Goal: Task Accomplishment & Management: Use online tool/utility

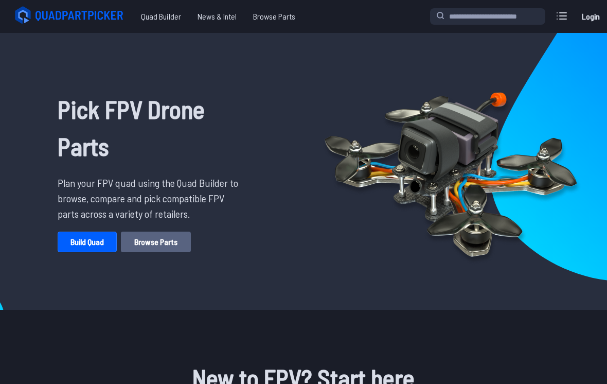
click at [127, 251] on link "Browse Parts" at bounding box center [156, 242] width 70 height 21
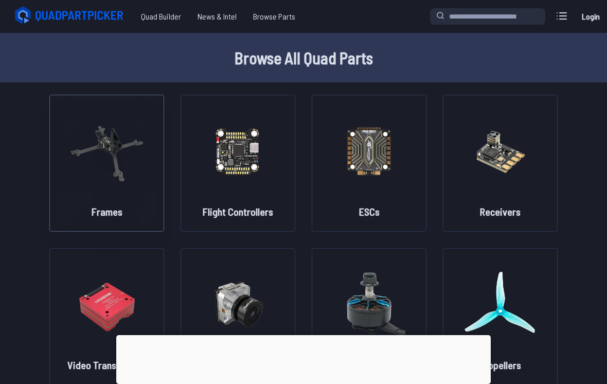
click at [96, 187] on img at bounding box center [106, 150] width 73 height 91
click at [167, 14] on span "Quad Builder" at bounding box center [161, 16] width 57 height 21
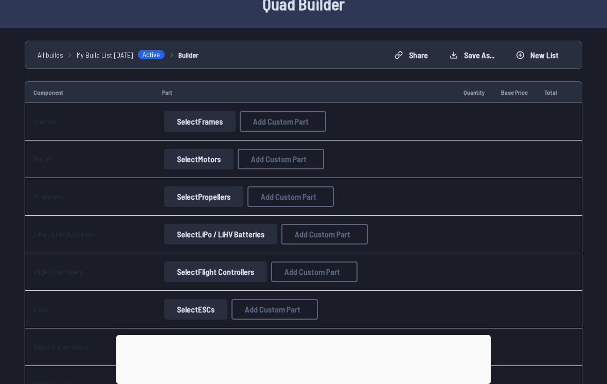
scroll to position [86, 0]
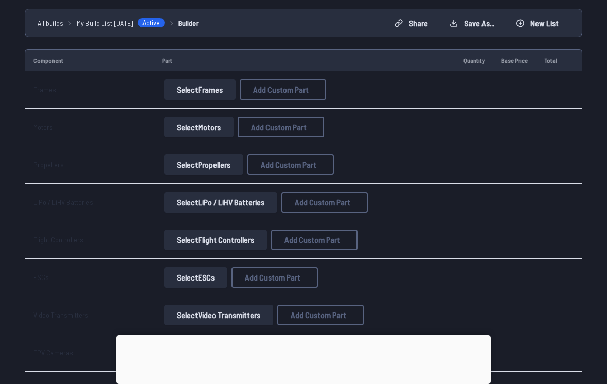
click at [197, 95] on button "Select Frames" at bounding box center [200, 89] width 72 height 21
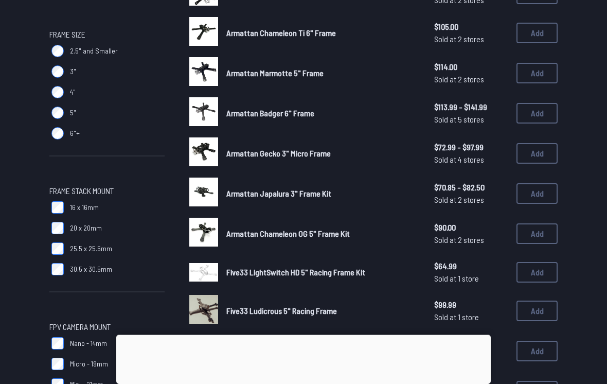
scroll to position [313, 0]
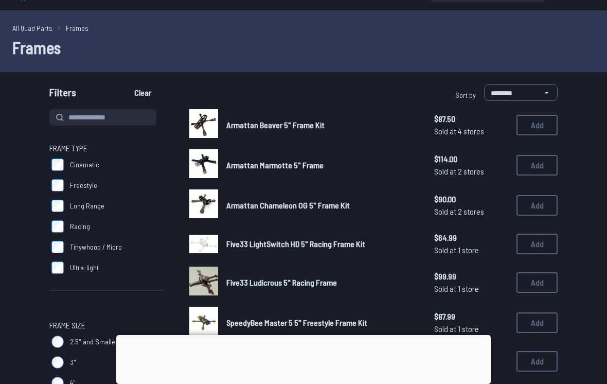
scroll to position [19, 0]
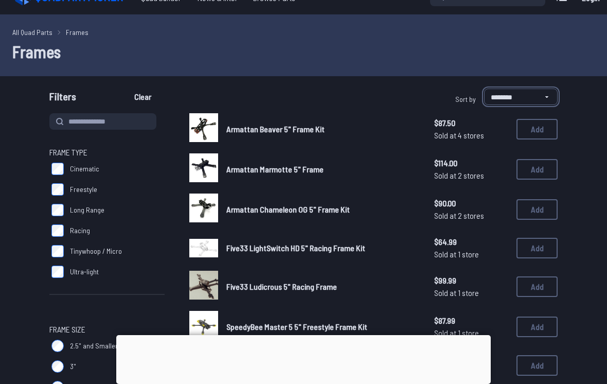
click at [525, 96] on select "**********" at bounding box center [521, 97] width 74 height 16
select select "*********"
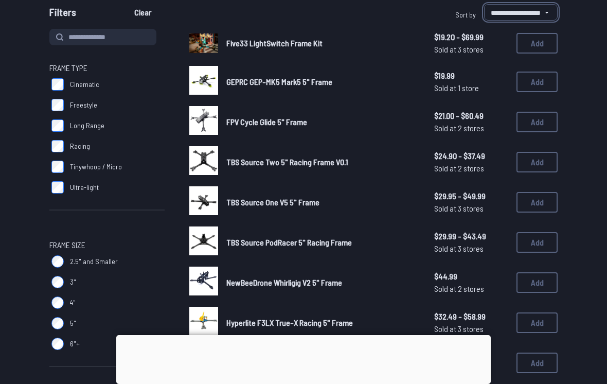
scroll to position [86, 0]
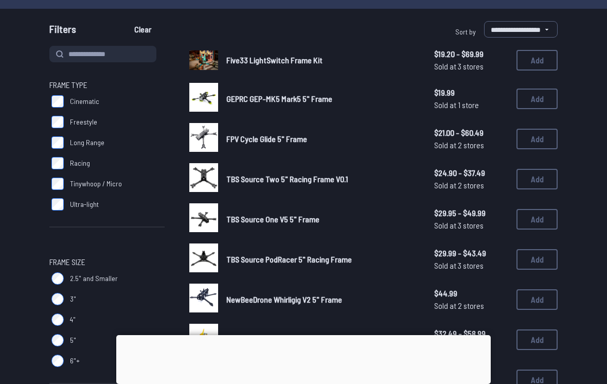
click at [478, 62] on span "Sold at 3 stores" at bounding box center [471, 66] width 74 height 12
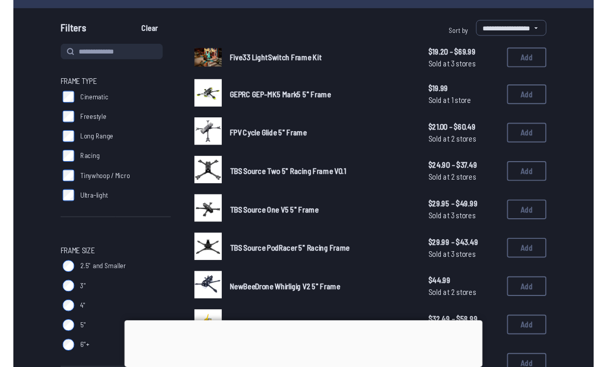
scroll to position [95, 0]
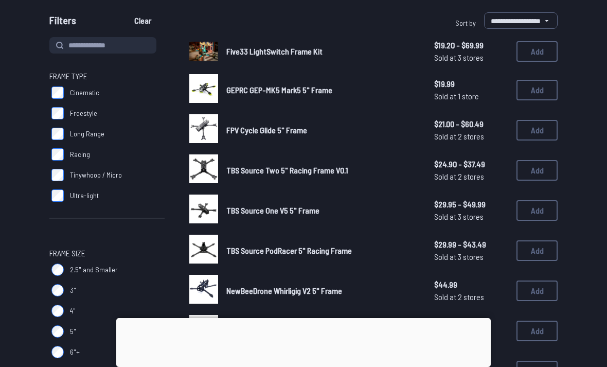
click at [237, 88] on span "GEPRC GEP-MK5 Mark5 5" Frame" at bounding box center [279, 90] width 106 height 10
click at [473, 93] on span "Sold at 1 store" at bounding box center [471, 96] width 74 height 12
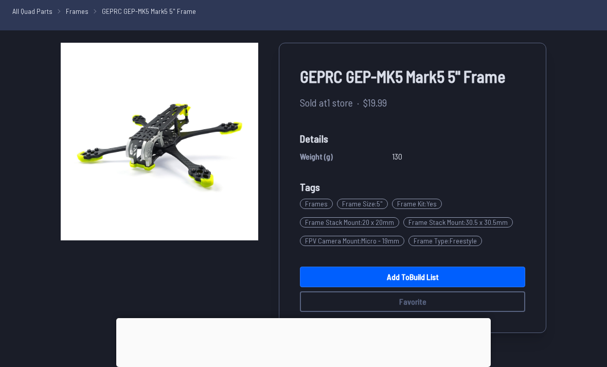
scroll to position [22, 0]
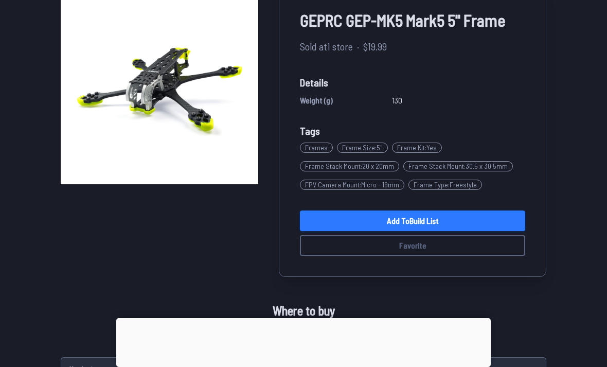
click at [495, 210] on link "Add to Build List" at bounding box center [412, 220] width 225 height 21
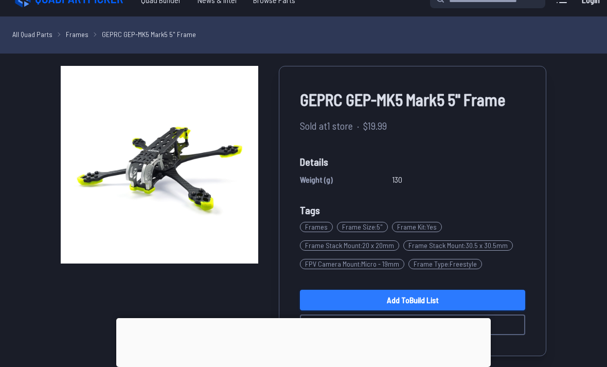
scroll to position [34, 0]
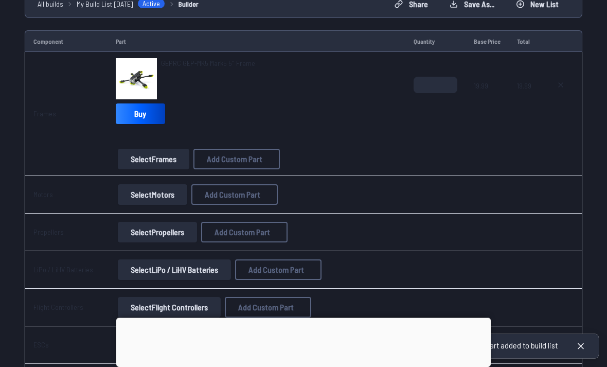
scroll to position [104, 0]
click at [147, 198] on button "Select Motors" at bounding box center [152, 195] width 69 height 21
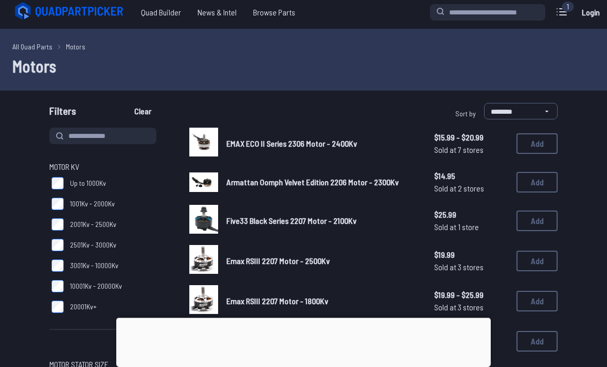
scroll to position [4, 0]
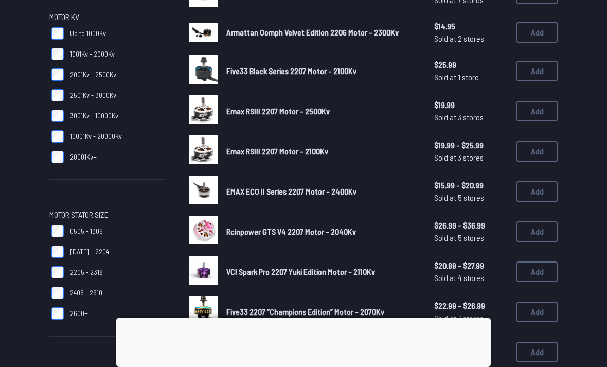
scroll to position [5, 0]
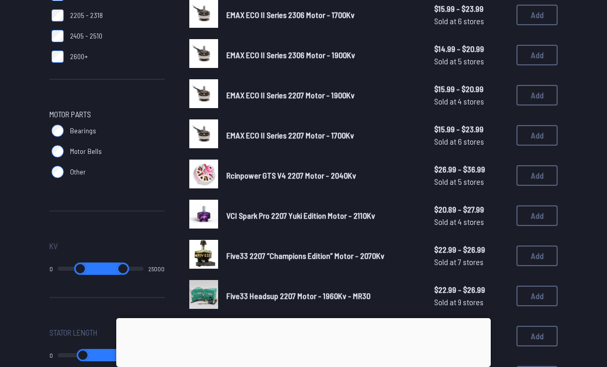
scroll to position [449, 0]
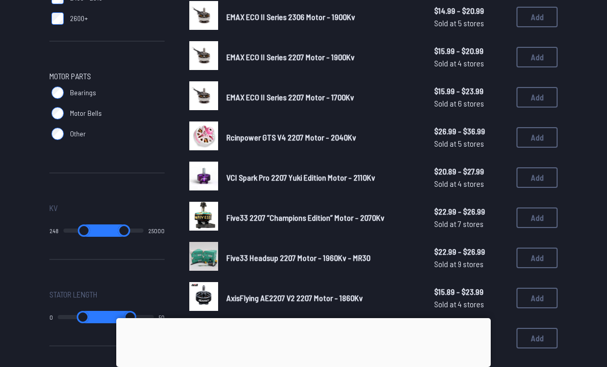
type input "*"
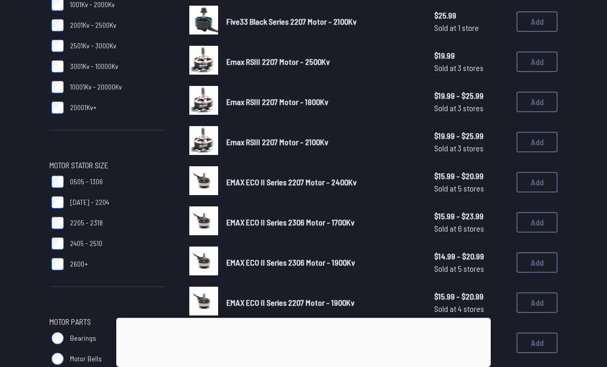
scroll to position [173, 0]
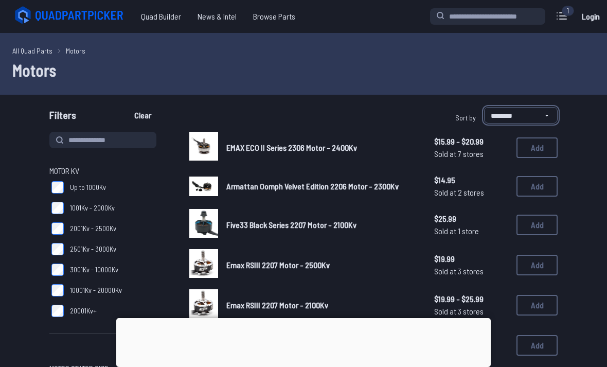
click at [544, 116] on select "**********" at bounding box center [521, 115] width 74 height 16
click at [537, 115] on select "**********" at bounding box center [521, 115] width 74 height 16
select select "*********"
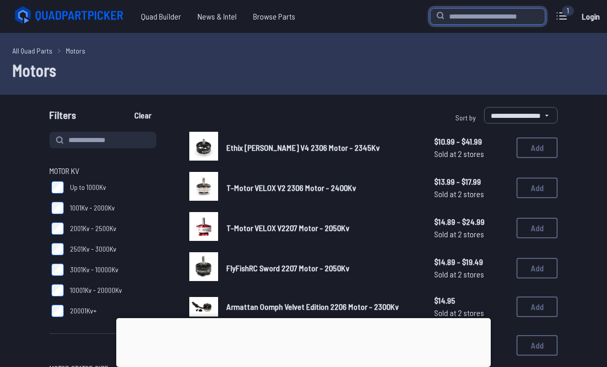
click at [490, 19] on input "search" at bounding box center [487, 16] width 115 height 16
click at [558, 17] on icon at bounding box center [562, 16] width 16 height 16
click at [81, 77] on label "close sidebar" at bounding box center [303, 183] width 607 height 367
click at [567, 87] on div "All Quad Parts Motors Motors" at bounding box center [303, 64] width 607 height 62
click at [509, 16] on input "search" at bounding box center [487, 16] width 115 height 16
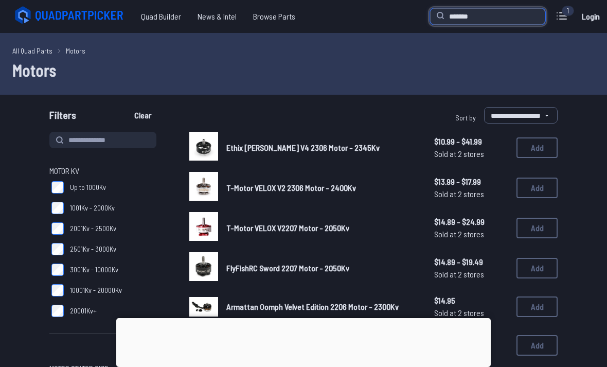
type input "*******"
click at [593, 118] on div "**********" at bounding box center [303, 117] width 607 height 21
click at [306, 318] on div at bounding box center [303, 318] width 375 height 0
click at [310, 318] on div at bounding box center [303, 318] width 375 height 0
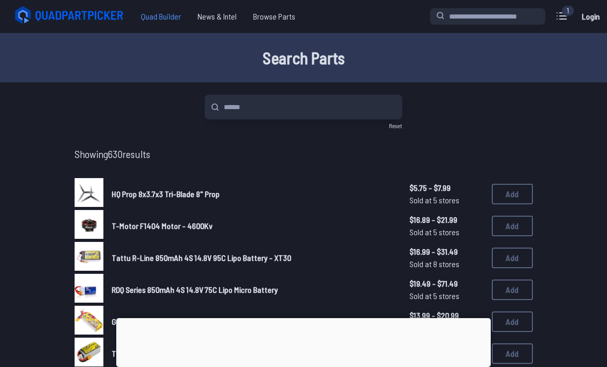
click at [147, 22] on span "Quad Builder" at bounding box center [161, 16] width 57 height 21
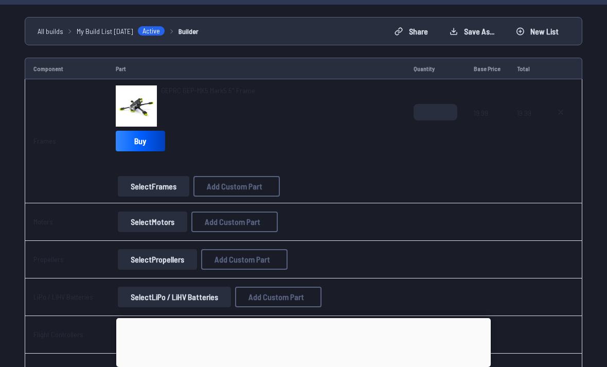
scroll to position [91, 0]
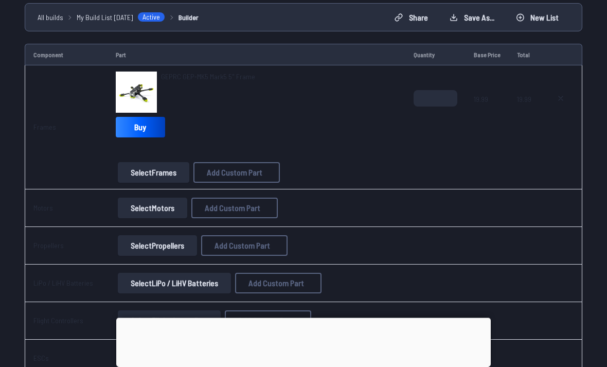
click at [157, 207] on button "Select Motors" at bounding box center [152, 208] width 69 height 21
click at [152, 202] on button "Select Motors" at bounding box center [152, 208] width 69 height 21
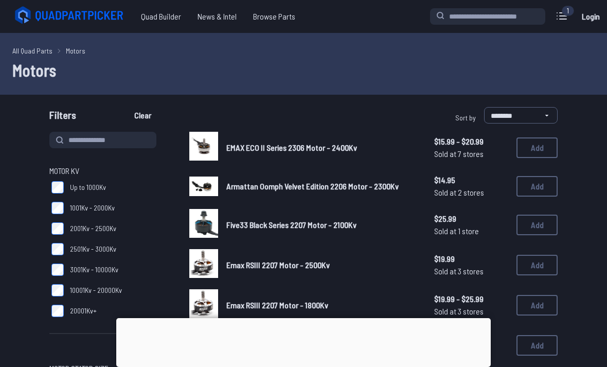
click at [153, 210] on label "1001Kv - 2000Kv" at bounding box center [106, 208] width 115 height 21
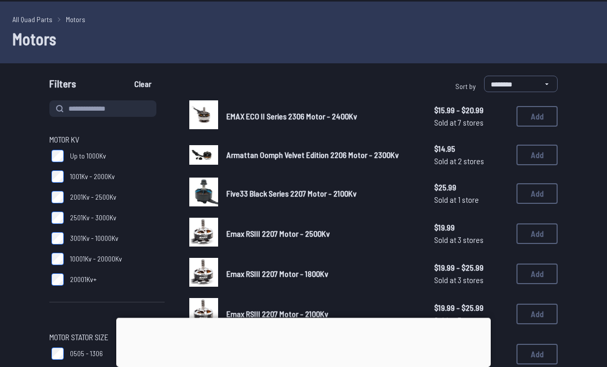
scroll to position [103, 0]
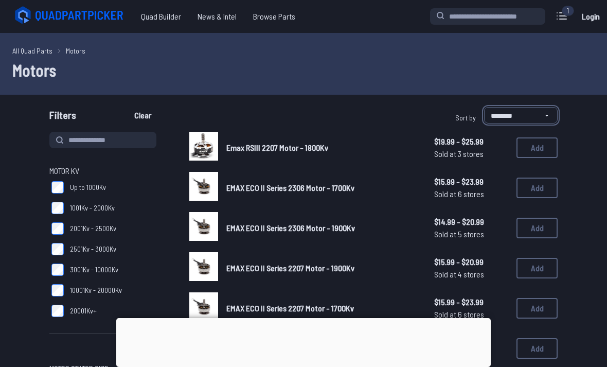
click at [530, 118] on select "**********" at bounding box center [521, 115] width 74 height 16
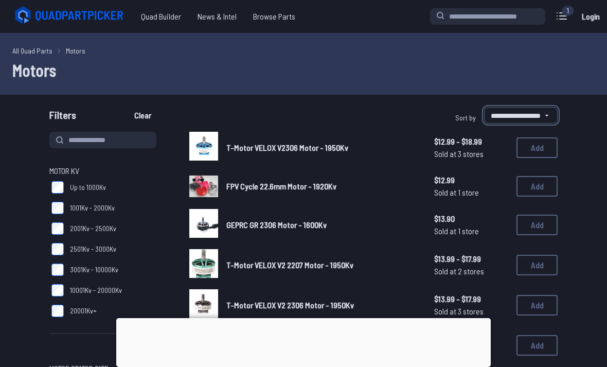
click at [539, 121] on select "**********" at bounding box center [521, 115] width 74 height 16
select select "********"
click at [533, 118] on select "**********" at bounding box center [521, 115] width 74 height 16
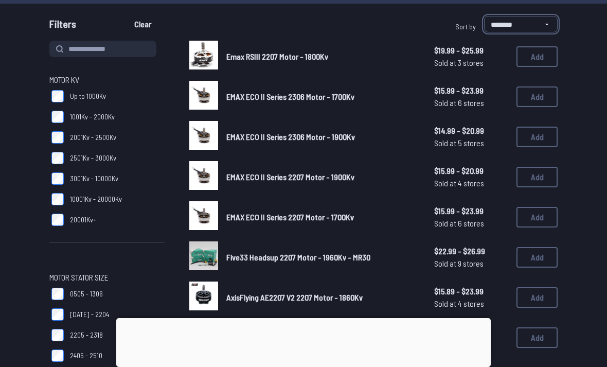
scroll to position [103, 0]
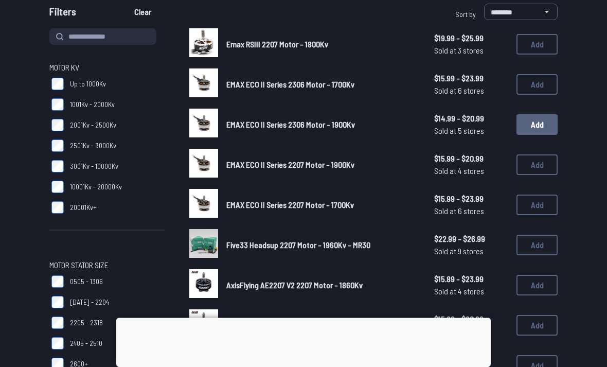
click at [535, 125] on button "Add" at bounding box center [537, 125] width 41 height 21
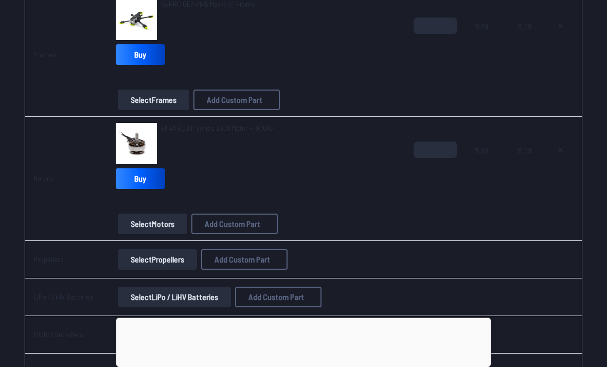
scroll to position [162, 0]
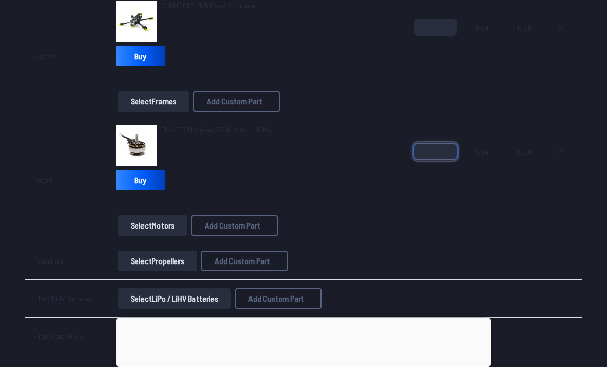
click at [440, 152] on input "*" at bounding box center [436, 152] width 44 height 16
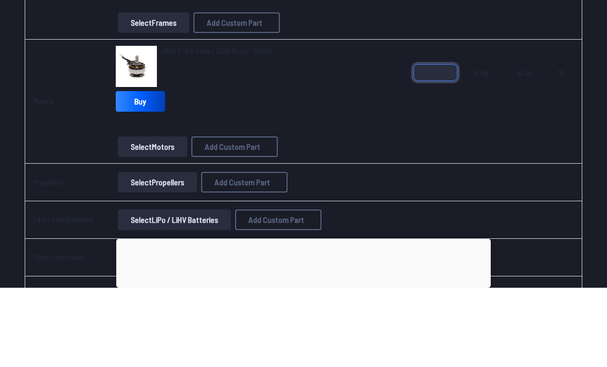
type input "*"
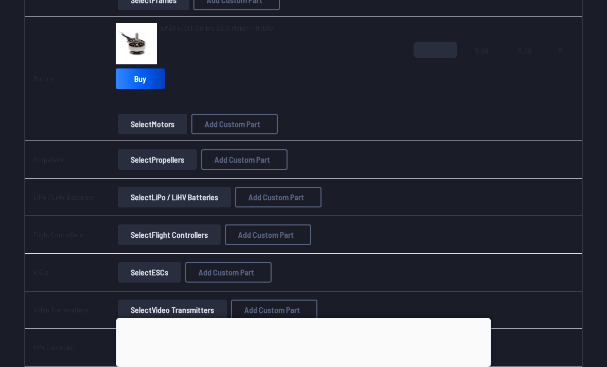
scroll to position [198, 0]
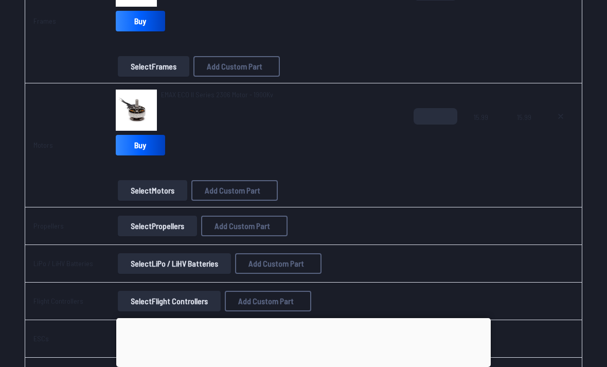
click at [525, 143] on span "15.99" at bounding box center [524, 132] width 14 height 49
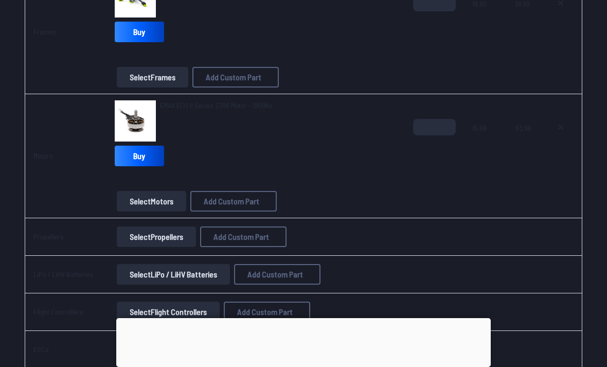
click at [137, 118] on img at bounding box center [135, 120] width 41 height 41
click at [558, 129] on icon at bounding box center [561, 127] width 8 height 8
type textarea "**********"
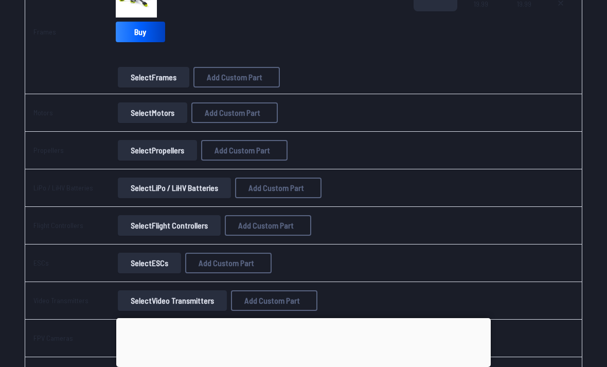
click at [561, 132] on td at bounding box center [561, 151] width 43 height 38
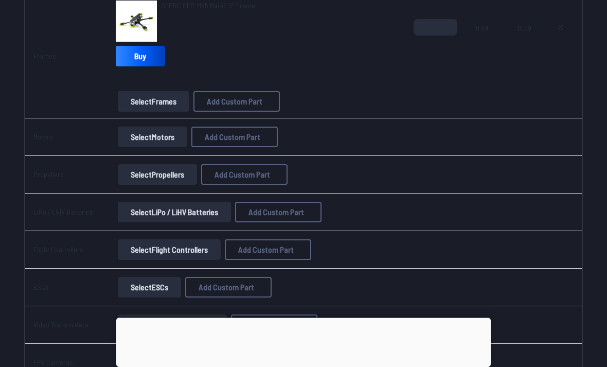
click at [145, 136] on button "Select Motors" at bounding box center [152, 137] width 69 height 21
click at [136, 135] on button "Select Motors" at bounding box center [152, 137] width 69 height 21
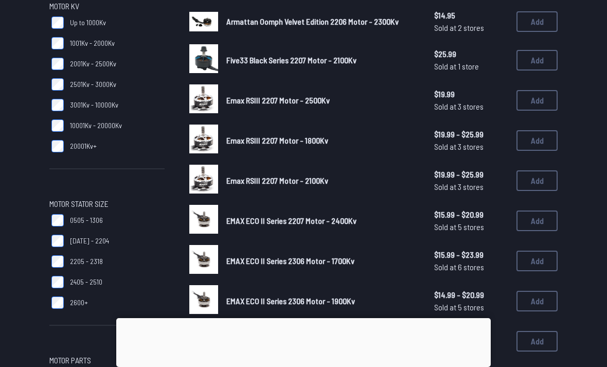
scroll to position [164, 0]
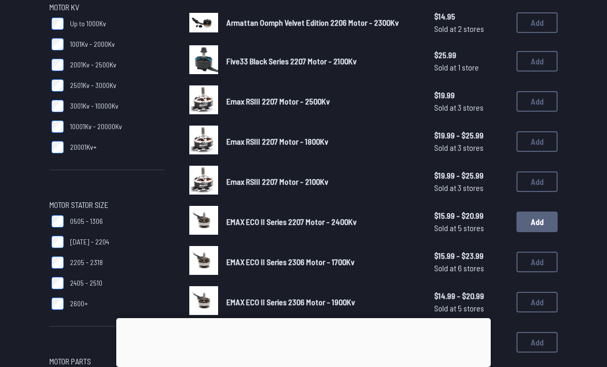
click at [552, 229] on button "Add" at bounding box center [537, 221] width 41 height 21
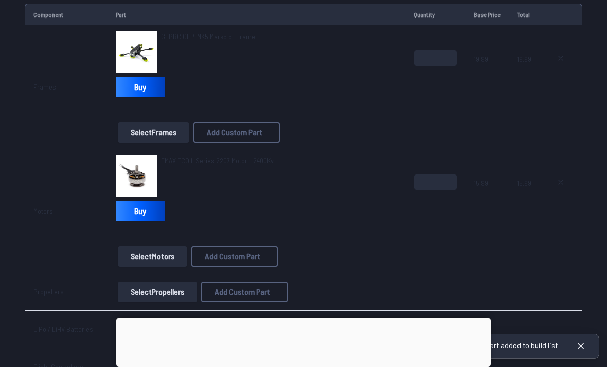
scroll to position [161, 0]
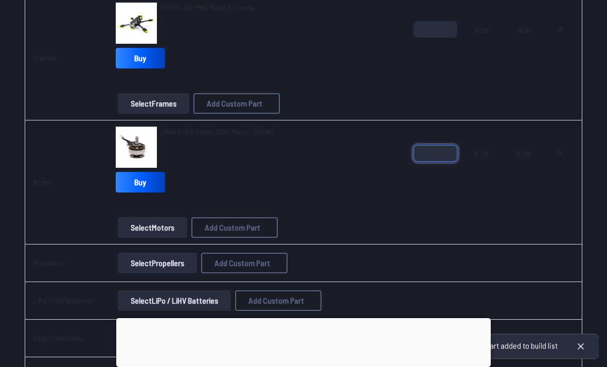
click at [444, 152] on input "*" at bounding box center [436, 153] width 44 height 16
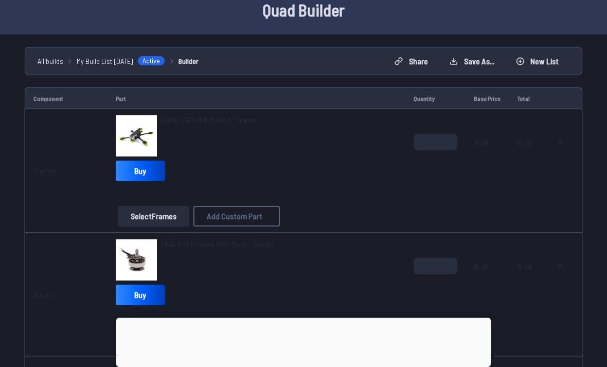
scroll to position [0, 0]
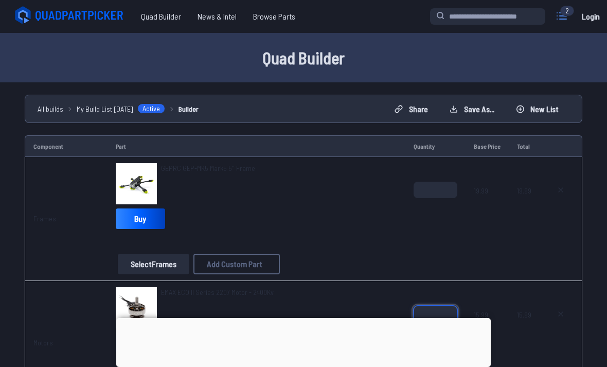
type input "*"
click at [563, 18] on icon at bounding box center [562, 16] width 16 height 16
click at [46, 96] on label "close sidebar" at bounding box center [303, 183] width 607 height 367
click at [466, 112] on button "Save as..." at bounding box center [472, 109] width 62 height 16
click at [365, 211] on link "Sign up" at bounding box center [340, 211] width 67 height 15
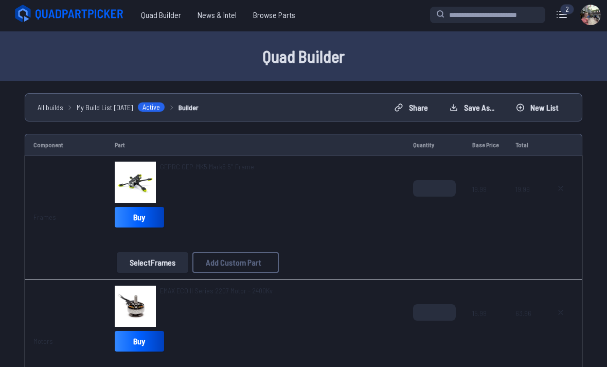
scroll to position [1, 0]
click at [555, 17] on icon at bounding box center [562, 15] width 16 height 16
click at [47, 193] on label "close sidebar" at bounding box center [303, 183] width 607 height 367
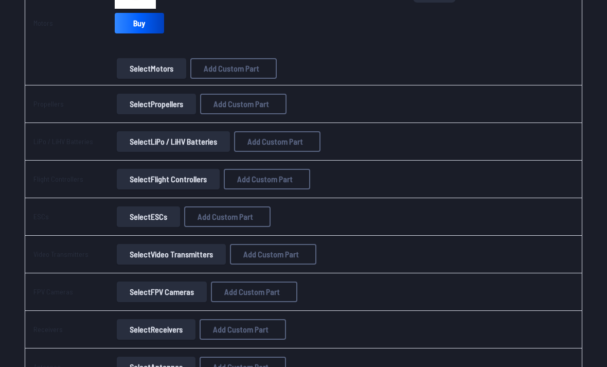
scroll to position [305, 0]
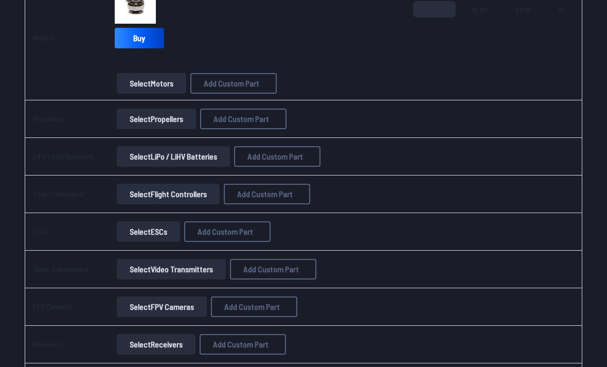
click at [145, 121] on button "Select Propellers" at bounding box center [156, 119] width 79 height 21
click at [140, 121] on button "Select Propellers" at bounding box center [156, 119] width 79 height 21
